Goal: Information Seeking & Learning: Learn about a topic

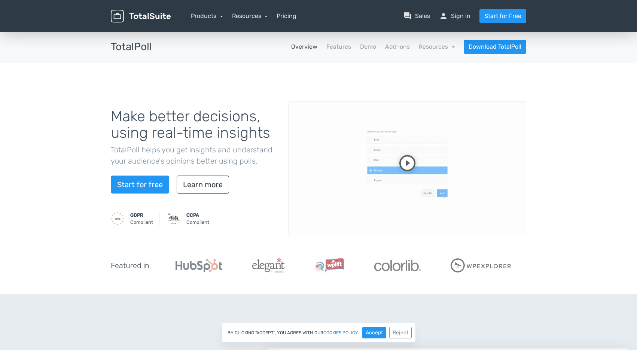
click at [400, 167] on video at bounding box center [408, 168] width 238 height 134
click at [401, 206] on video at bounding box center [408, 168] width 238 height 134
click at [364, 48] on link "Demo" at bounding box center [368, 46] width 16 height 9
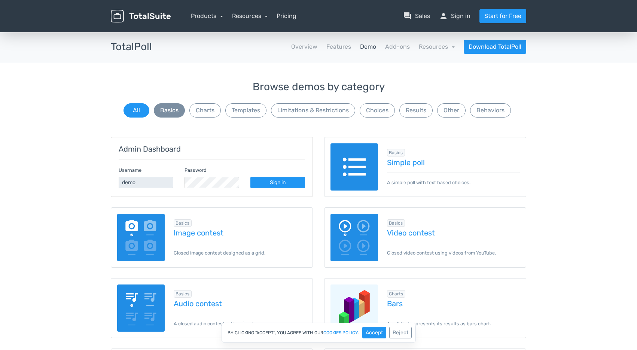
click at [159, 112] on button "Basics" at bounding box center [169, 110] width 31 height 14
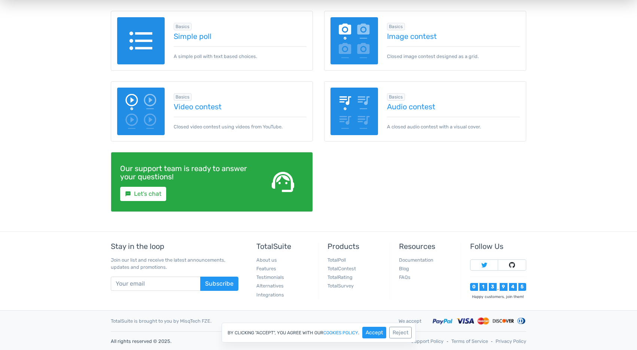
scroll to position [16, 0]
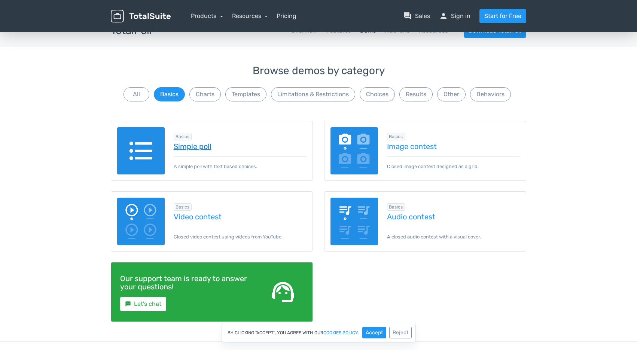
click at [186, 142] on link "Simple poll" at bounding box center [240, 146] width 133 height 8
click at [208, 94] on button "Charts" at bounding box center [204, 94] width 31 height 14
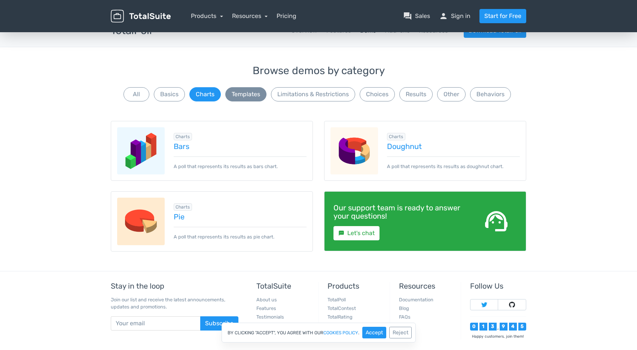
click at [231, 95] on button "Templates" at bounding box center [245, 94] width 41 height 14
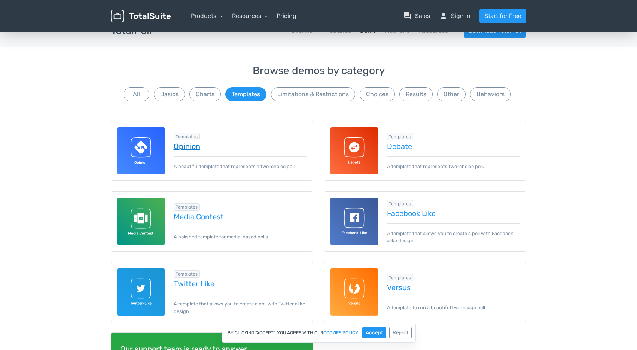
click at [183, 150] on link "Opinion" at bounding box center [240, 146] width 133 height 8
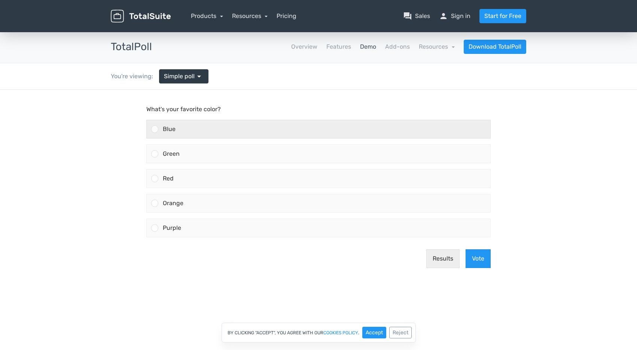
click at [159, 133] on div "Blue" at bounding box center [324, 129] width 332 height 18
click at [155, 129] on input "Blue" at bounding box center [155, 129] width 0 height 0
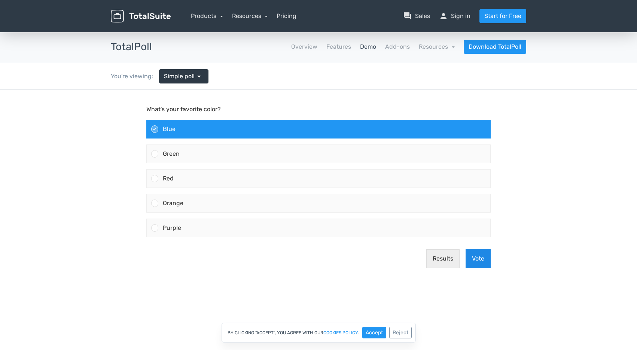
click at [479, 259] on button "Vote" at bounding box center [478, 258] width 25 height 19
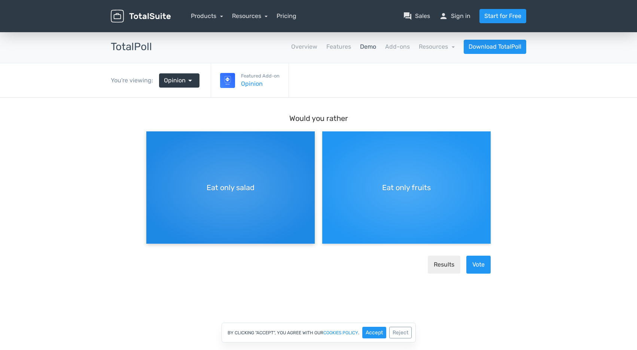
click at [255, 206] on div "Eat only salad" at bounding box center [230, 187] width 168 height 112
click at [151, 140] on input "Eat only salad" at bounding box center [148, 137] width 5 height 5
radio input "true"
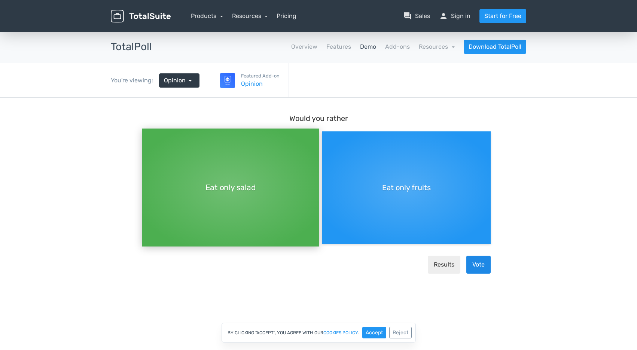
click at [480, 265] on button "Vote" at bounding box center [478, 265] width 24 height 18
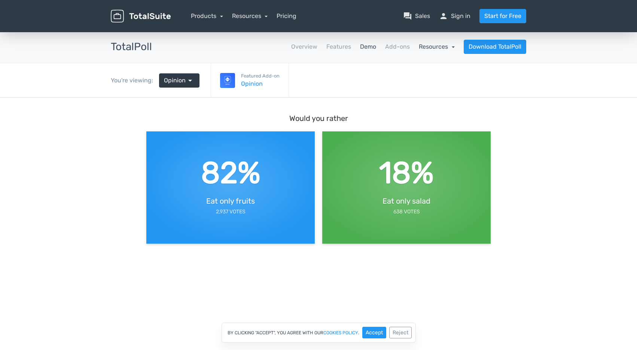
click at [433, 46] on link "Resources" at bounding box center [437, 46] width 36 height 7
click at [307, 47] on link "Overview" at bounding box center [304, 46] width 26 height 9
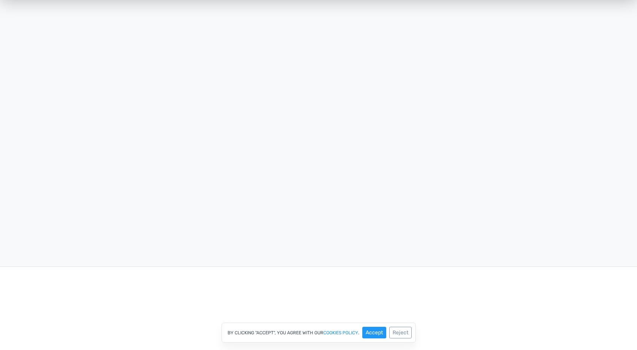
scroll to position [1723, 0]
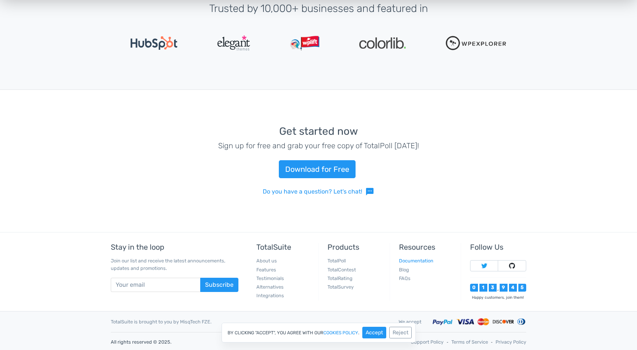
click at [407, 258] on link "Documentation" at bounding box center [416, 261] width 34 height 6
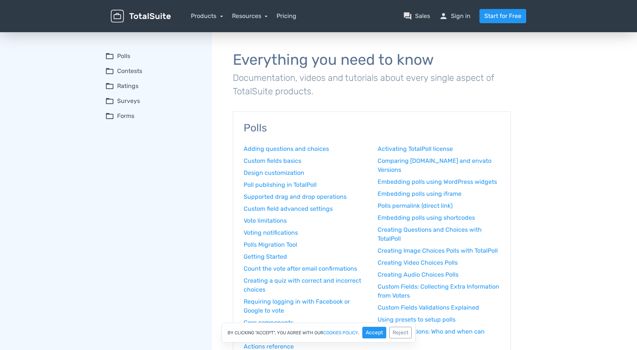
click at [130, 59] on summary "folder_open Polls" at bounding box center [153, 56] width 96 height 9
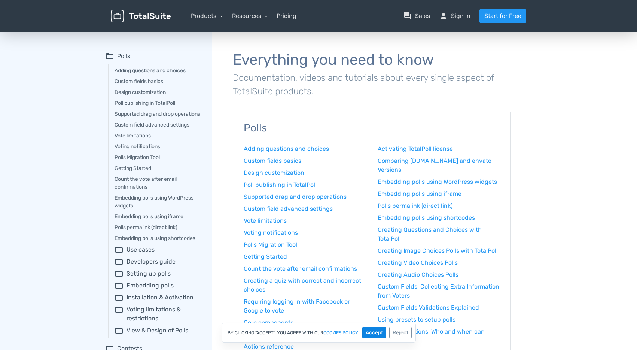
click at [381, 330] on button "Accept" at bounding box center [374, 333] width 24 height 12
click at [145, 14] on img at bounding box center [141, 16] width 60 height 13
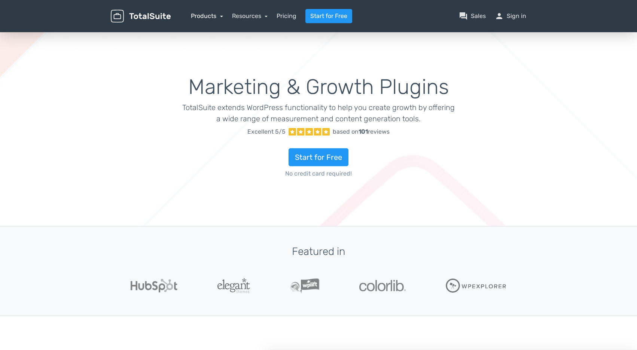
click at [211, 16] on link "Products" at bounding box center [207, 15] width 32 height 7
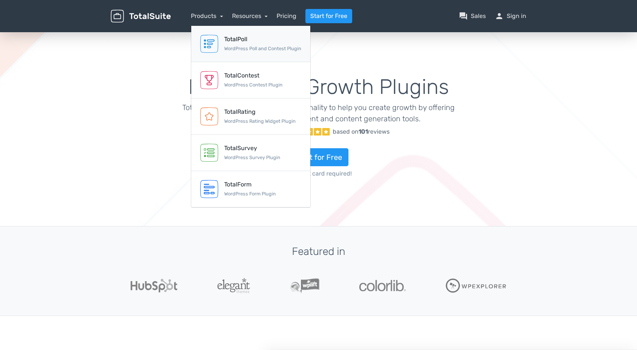
click at [250, 43] on div "TotalPoll" at bounding box center [262, 39] width 77 height 9
